Goal: Information Seeking & Learning: Learn about a topic

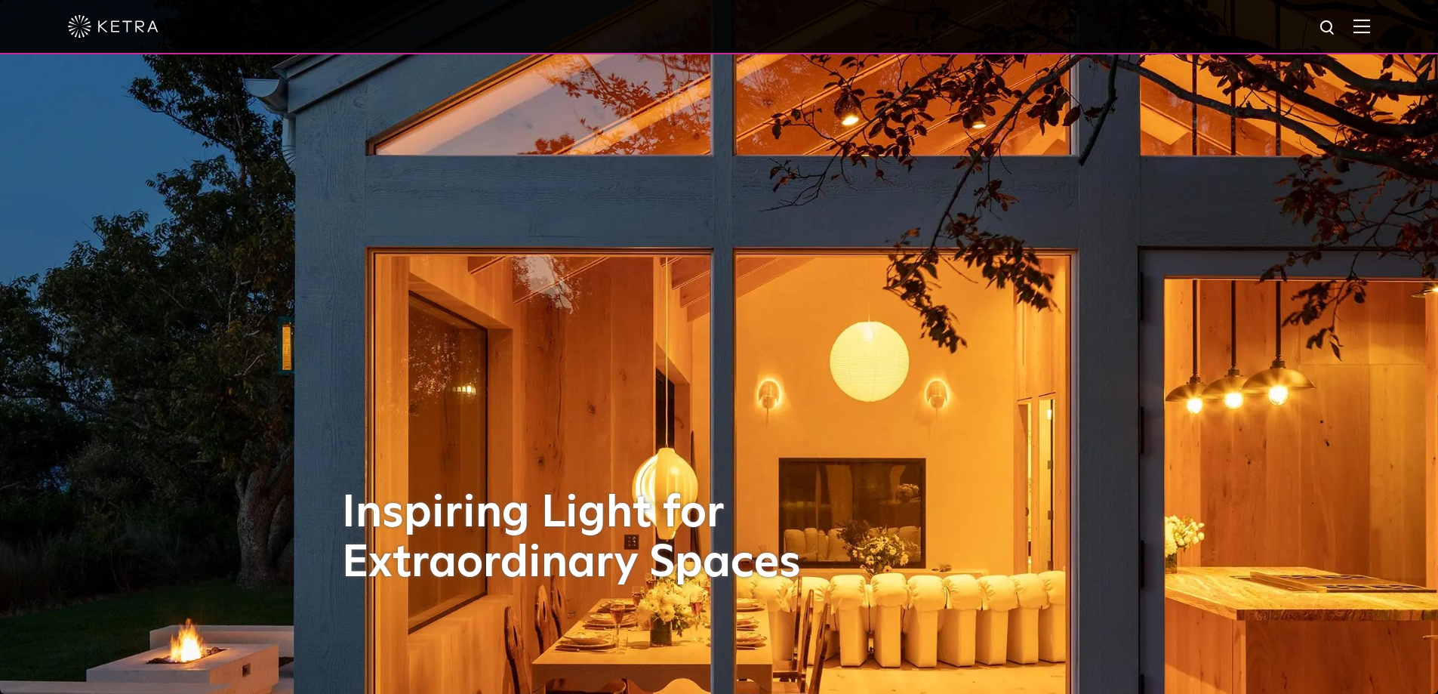
click at [1370, 26] on img at bounding box center [1361, 26] width 17 height 14
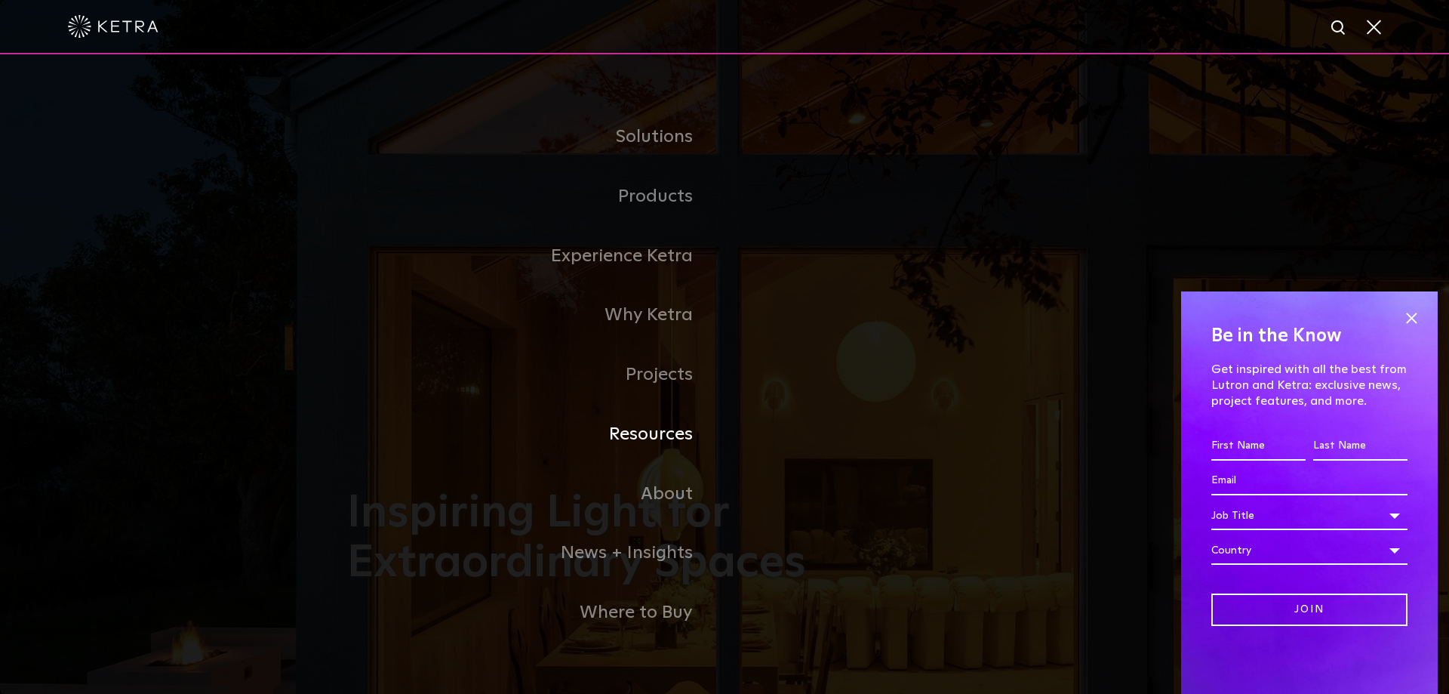
click at [662, 432] on link "Resources" at bounding box center [535, 435] width 377 height 60
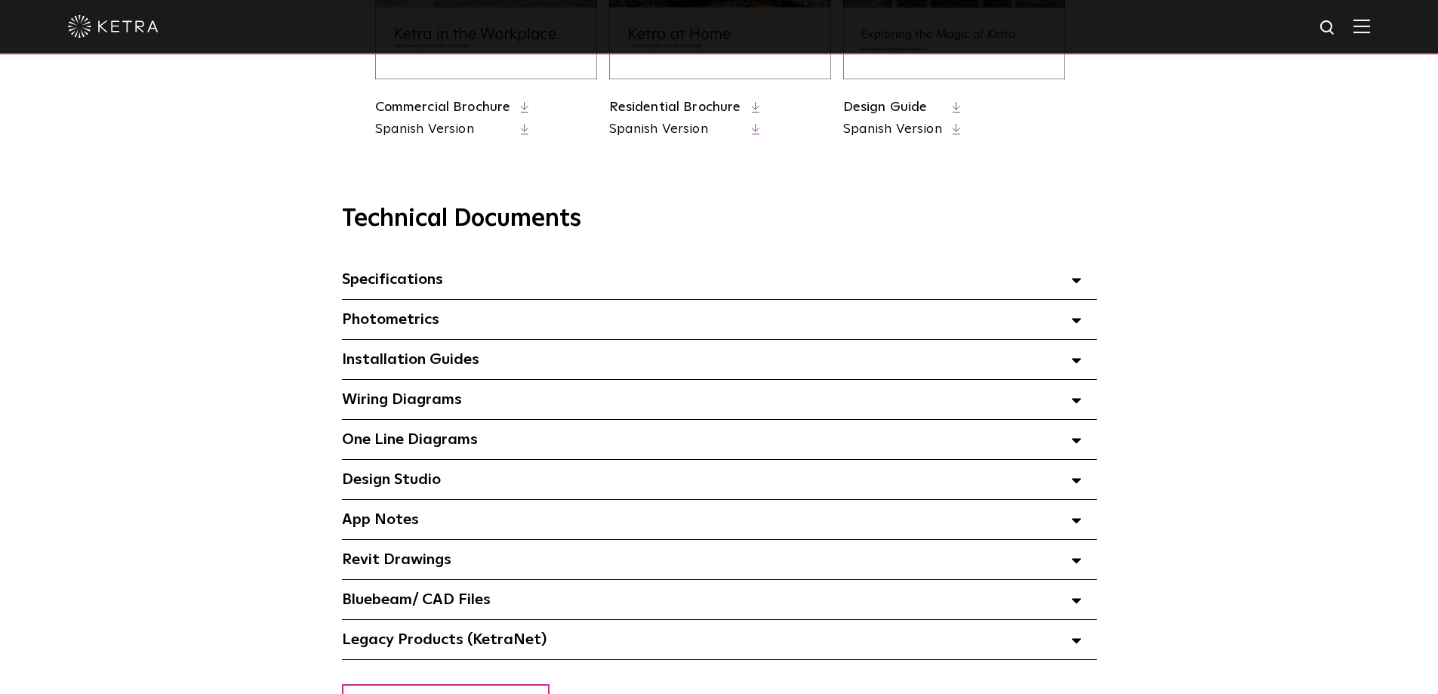
scroll to position [981, 0]
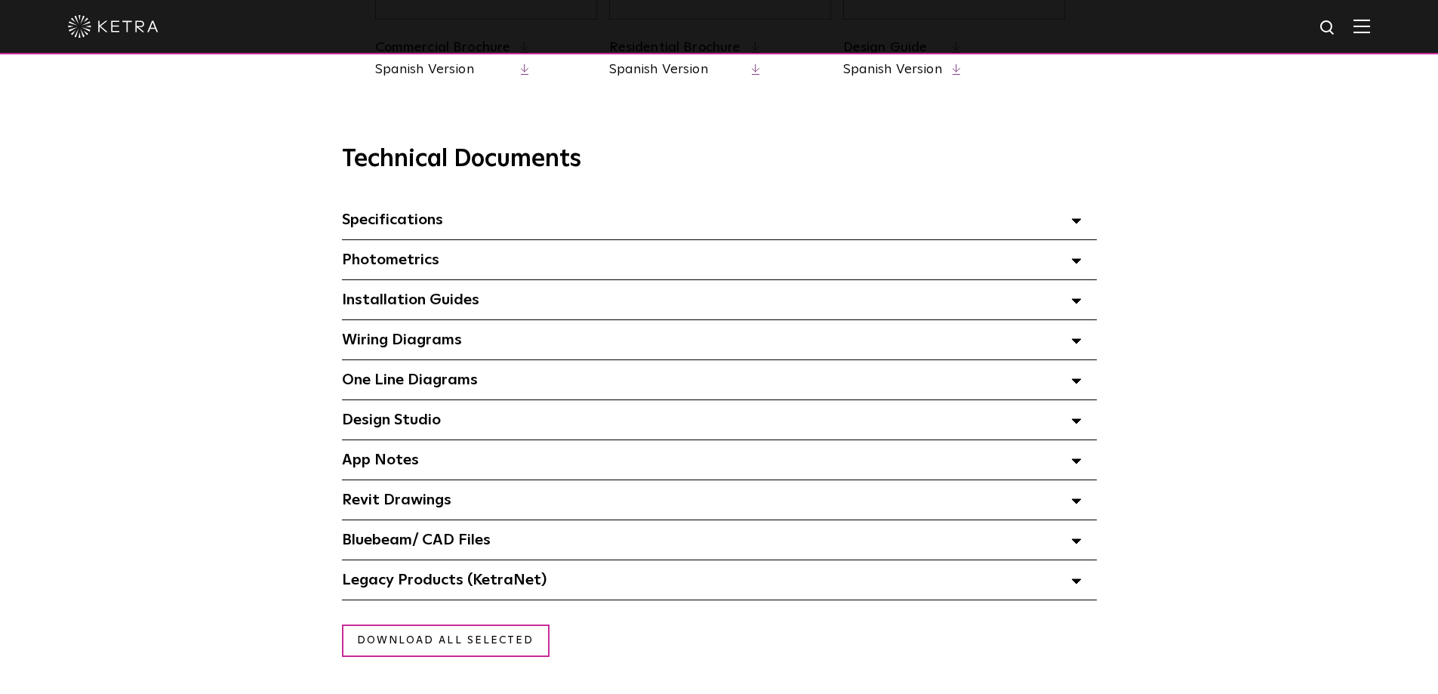
click at [426, 227] on span "Specifications Select checkboxes to use the bulk download option below" at bounding box center [392, 219] width 101 height 15
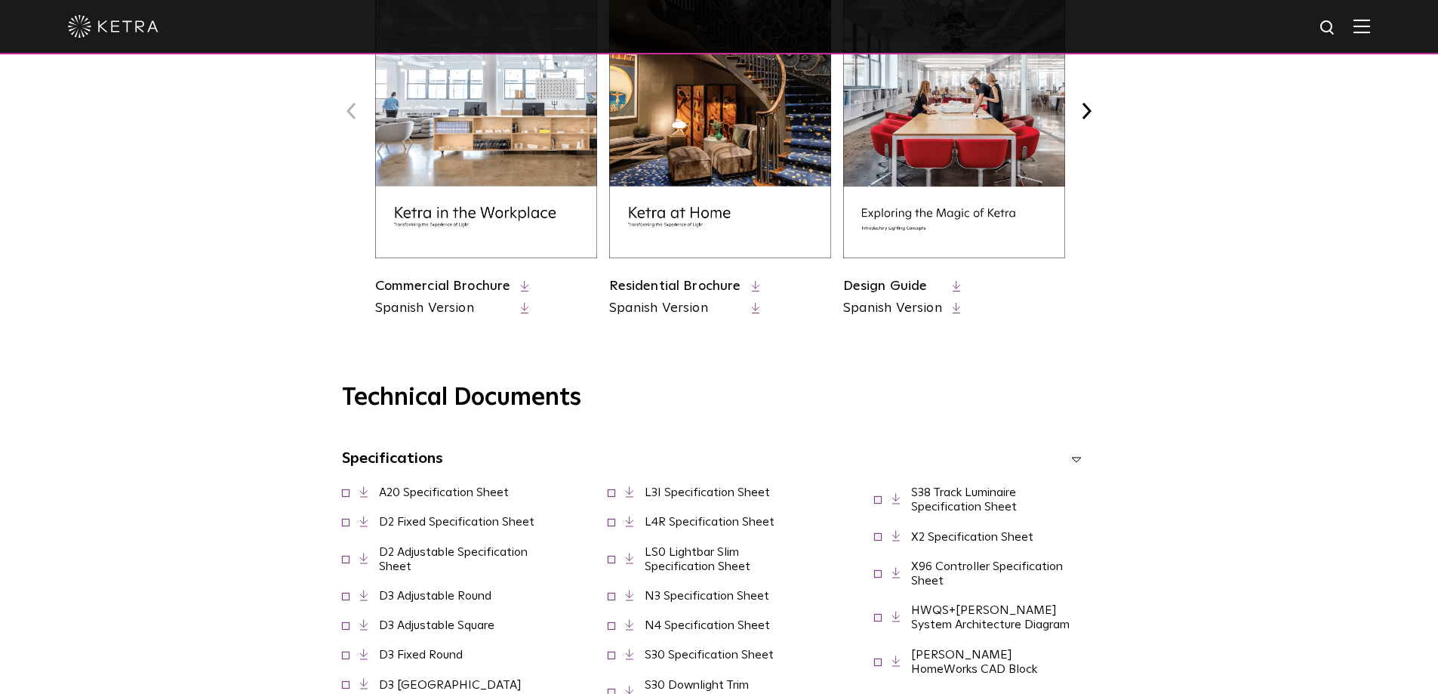
scroll to position [755, 0]
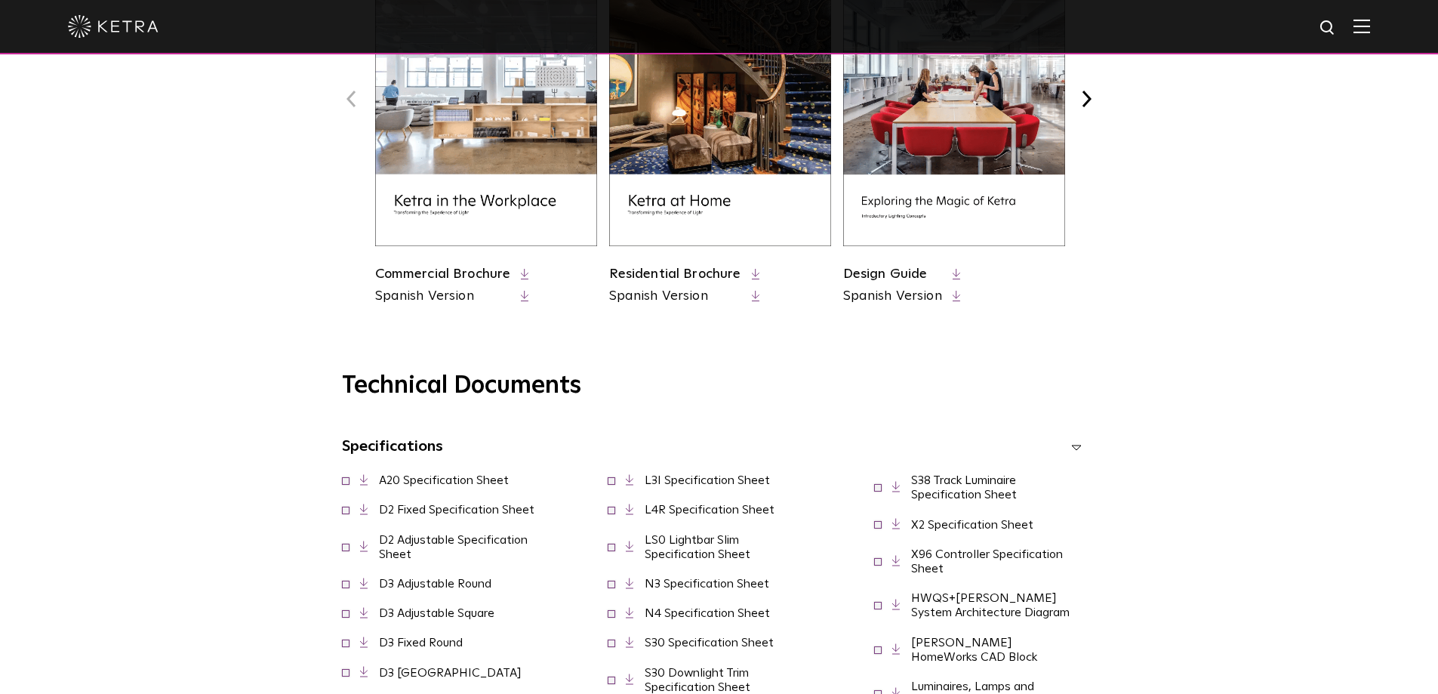
click at [1073, 450] on icon at bounding box center [1076, 447] width 11 height 5
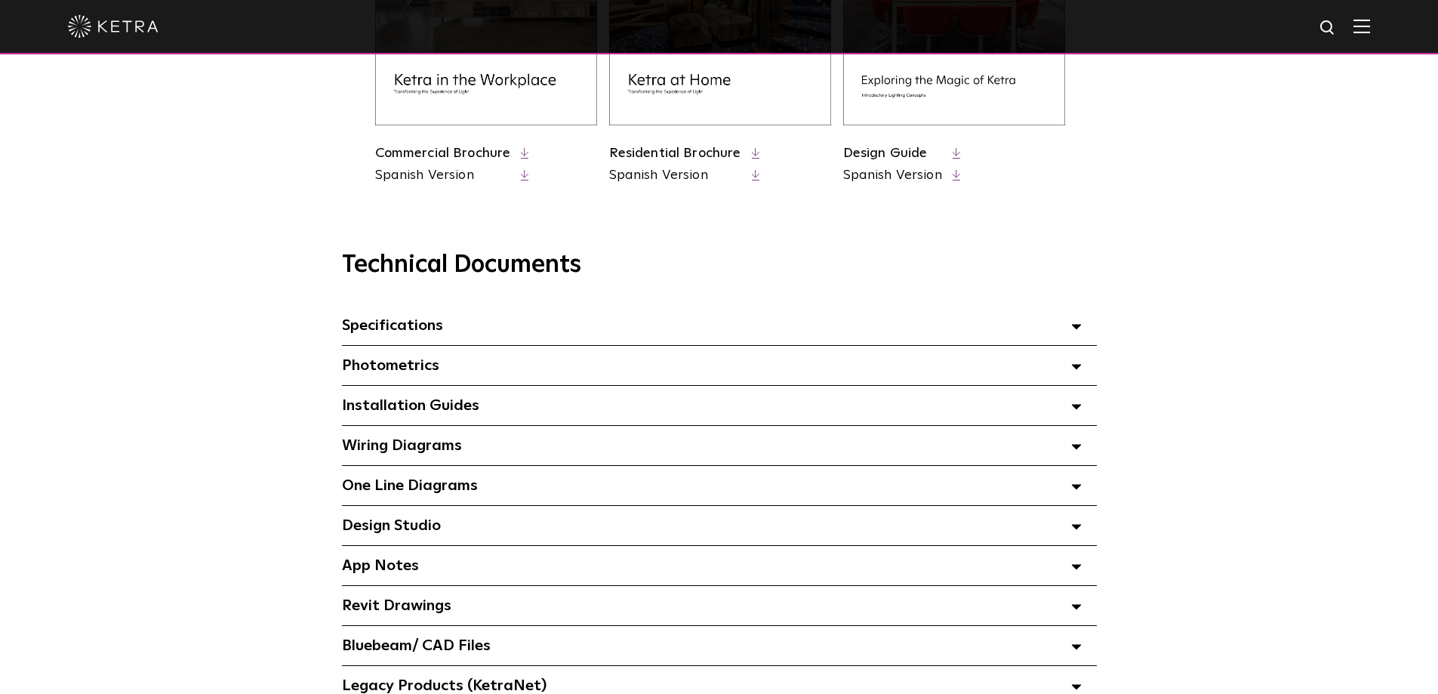
scroll to position [906, 0]
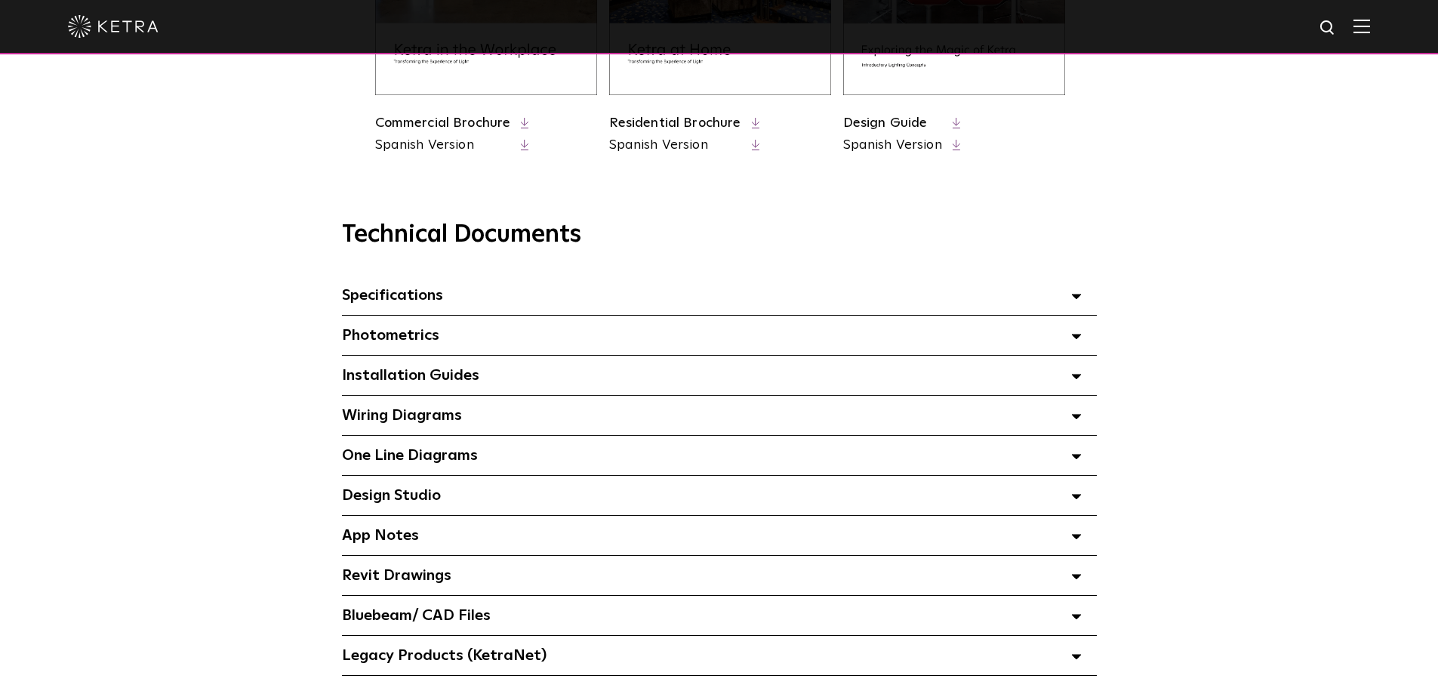
click at [444, 299] on div "Specifications Select checkboxes to use the bulk download option below" at bounding box center [719, 295] width 755 height 39
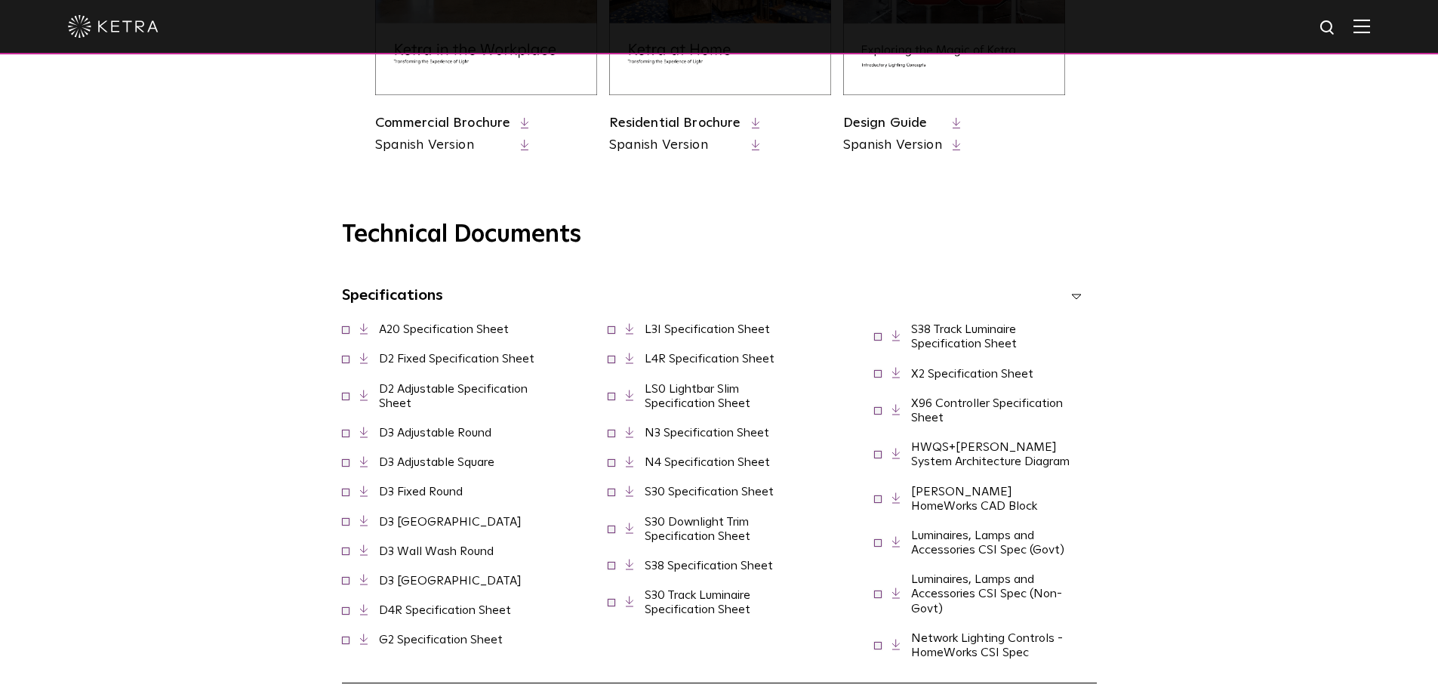
click at [412, 437] on link "D3 Adjustable Round" at bounding box center [435, 432] width 112 height 12
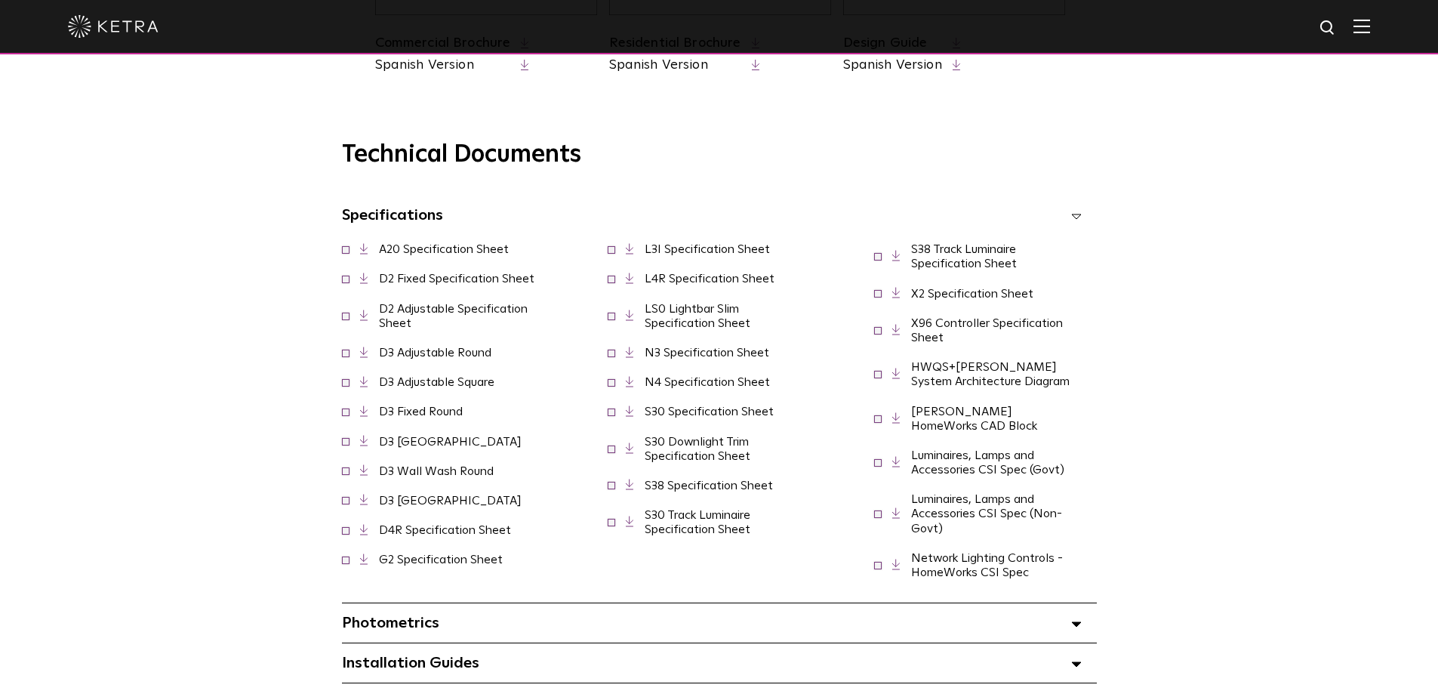
scroll to position [830, 0]
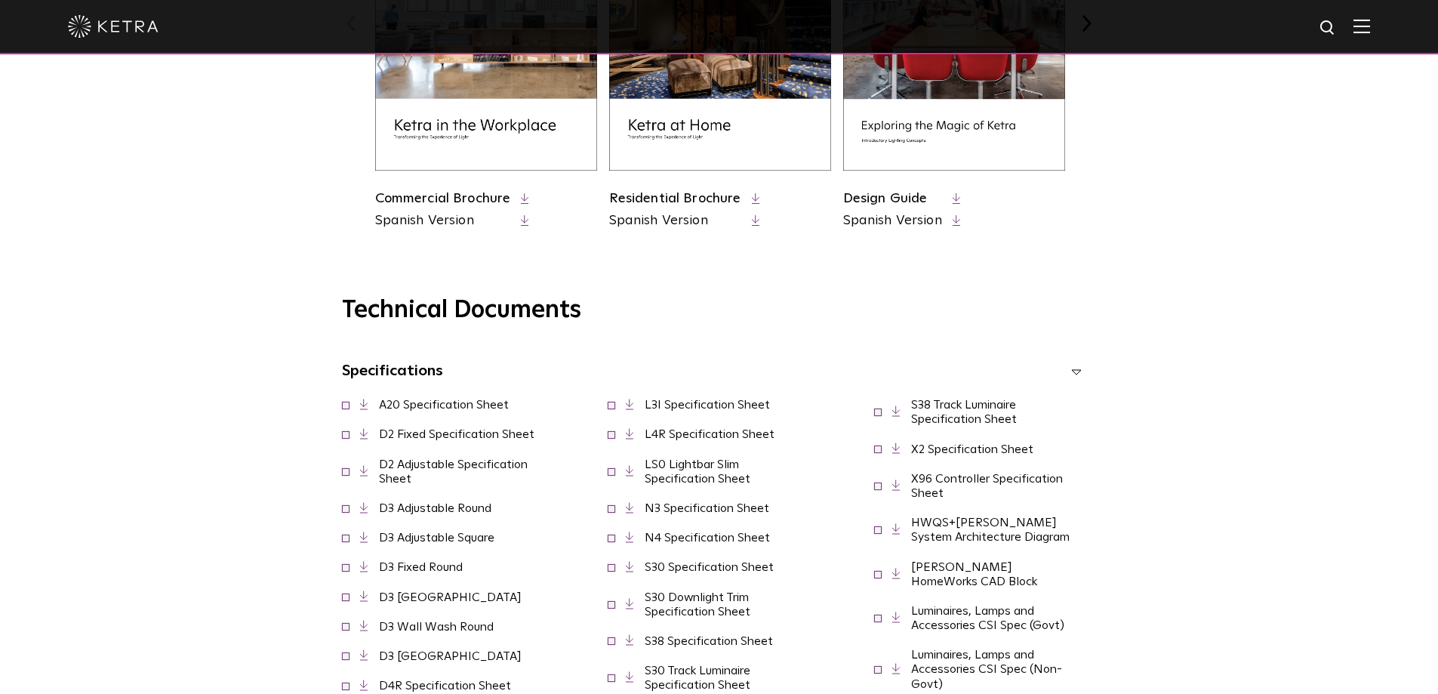
click at [1079, 374] on icon at bounding box center [1076, 371] width 11 height 5
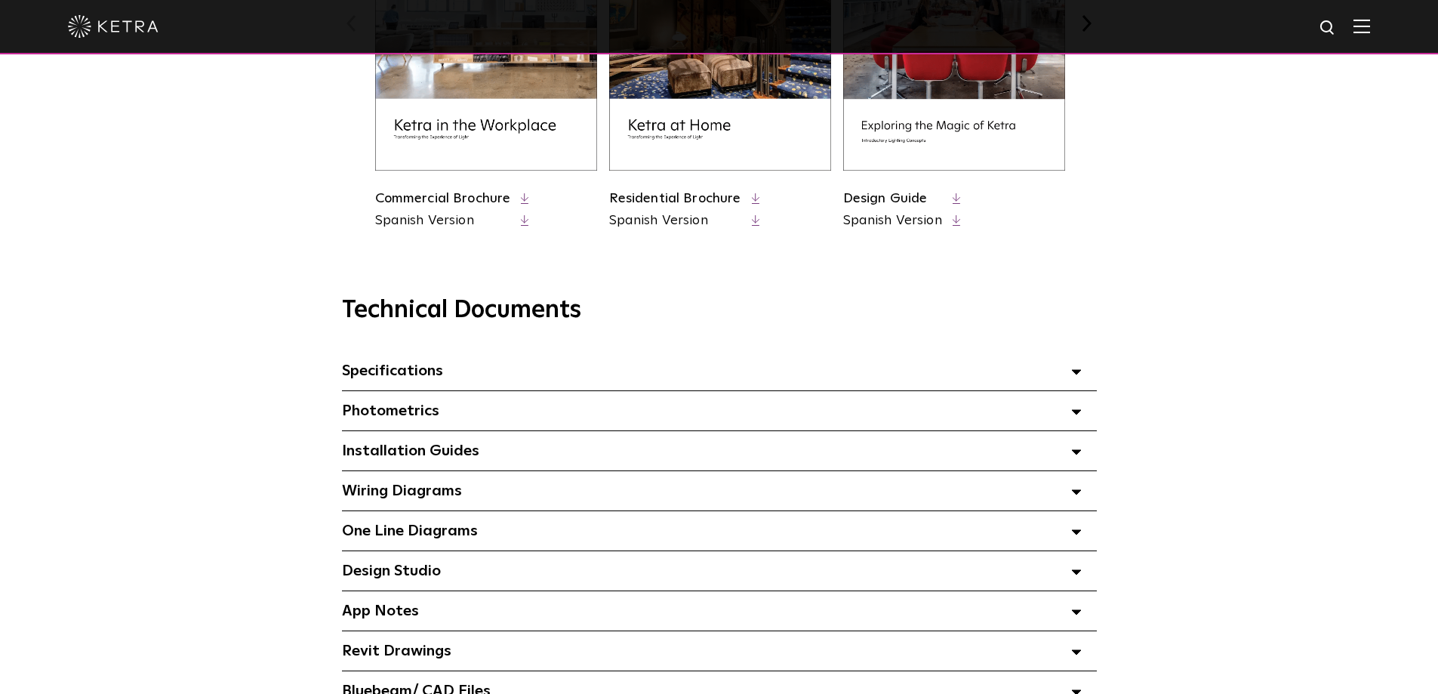
scroll to position [906, 0]
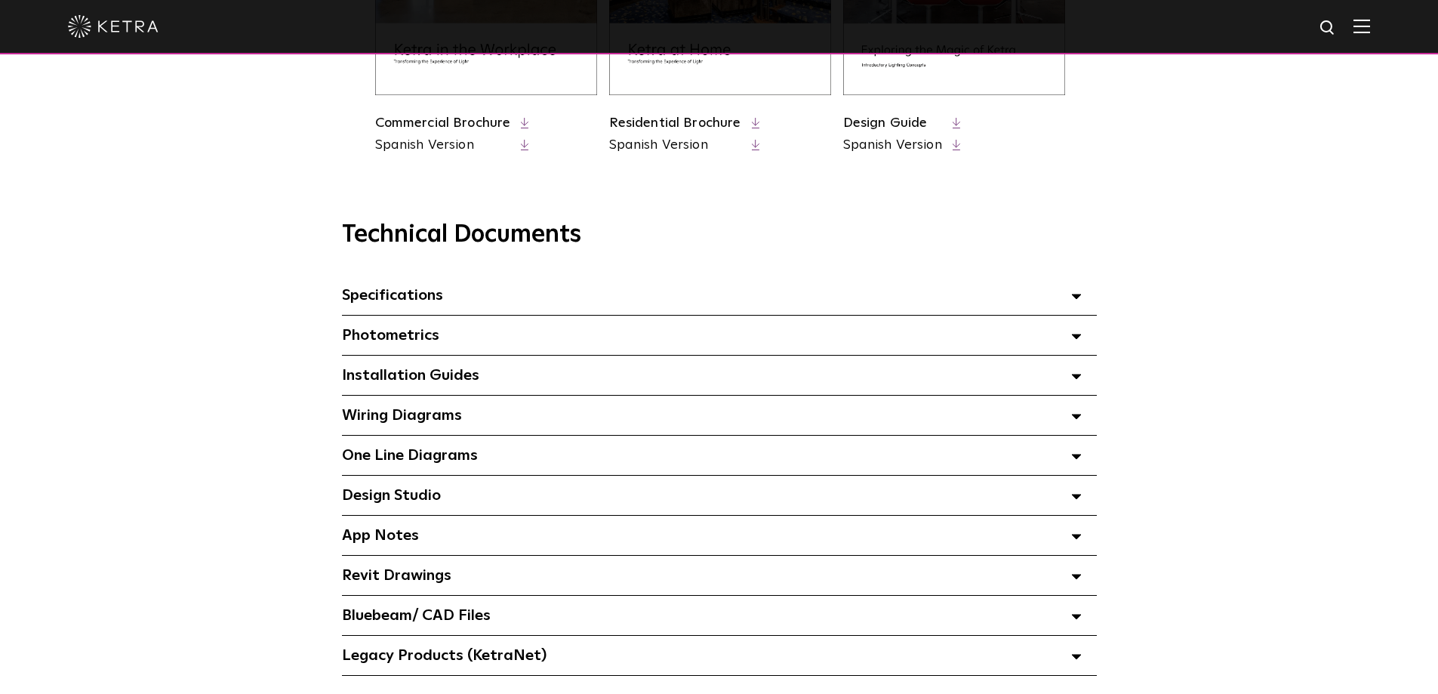
click at [1079, 299] on polygon at bounding box center [1076, 296] width 9 height 5
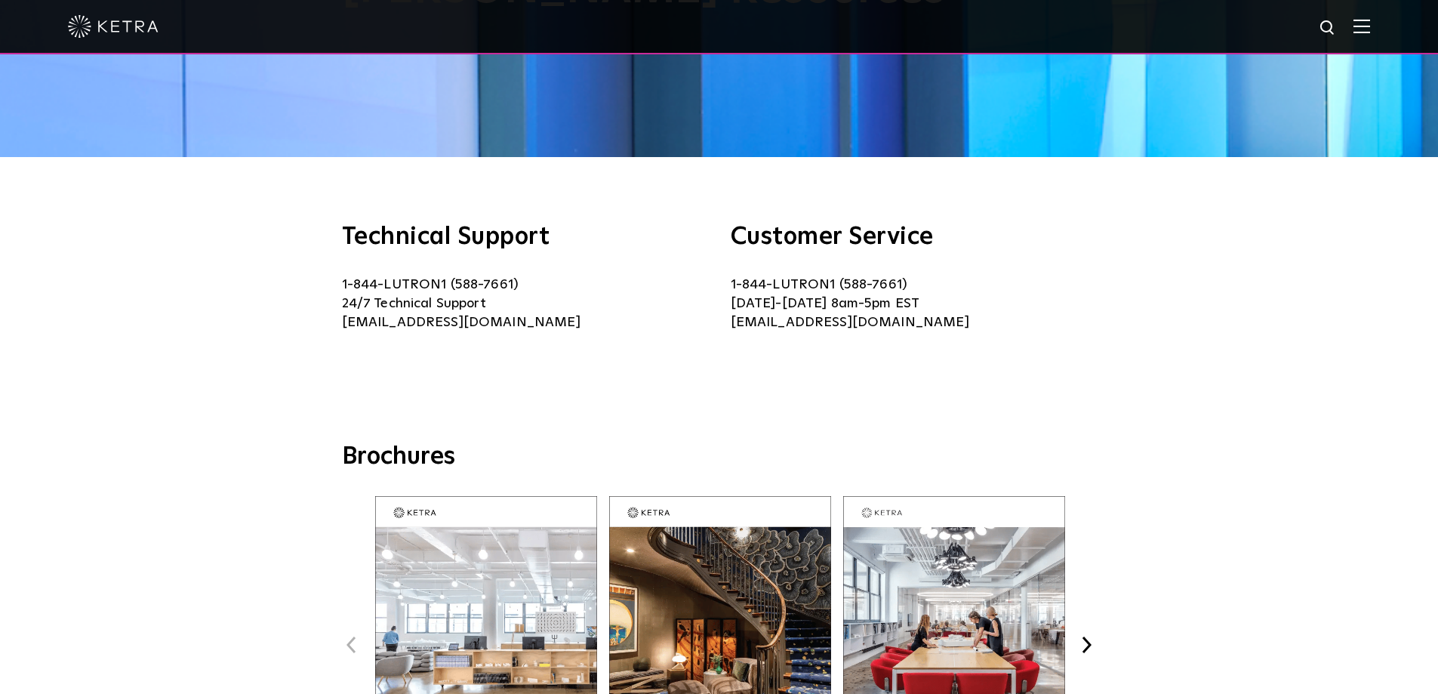
scroll to position [0, 0]
